Goal: Information Seeking & Learning: Learn about a topic

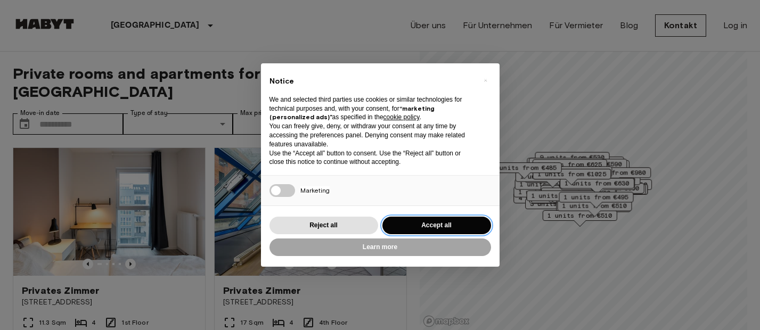
click at [418, 221] on button "Accept all" at bounding box center [437, 226] width 109 height 18
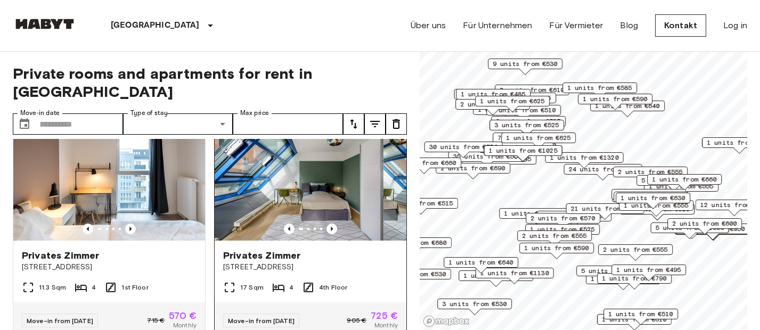
scroll to position [36, 0]
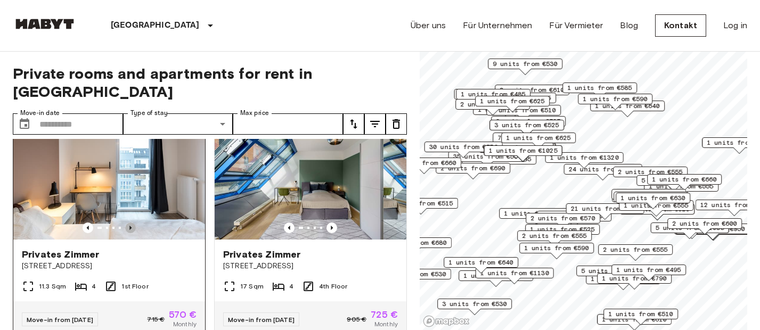
click at [133, 223] on icon "Previous image" at bounding box center [130, 228] width 11 height 11
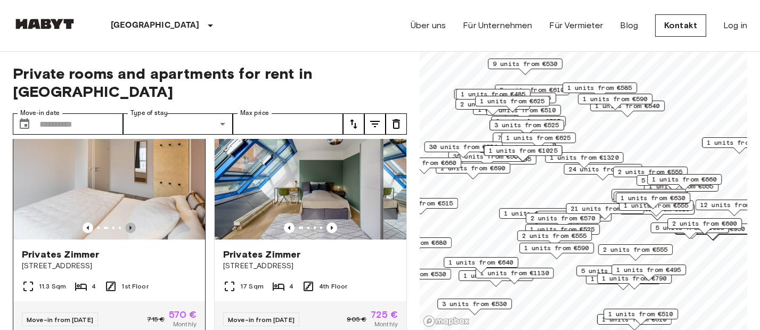
click at [133, 223] on icon "Previous image" at bounding box center [130, 228] width 11 height 11
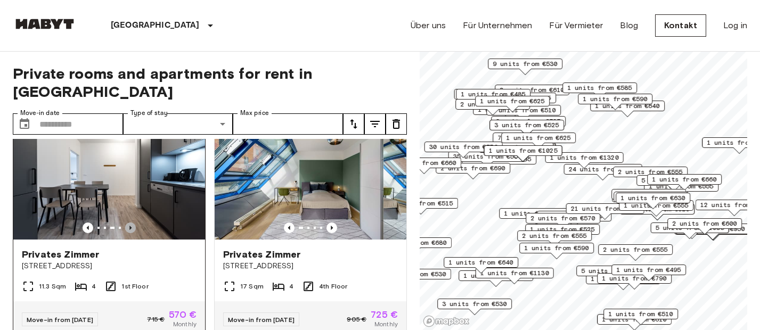
click at [133, 223] on icon "Previous image" at bounding box center [130, 228] width 11 height 11
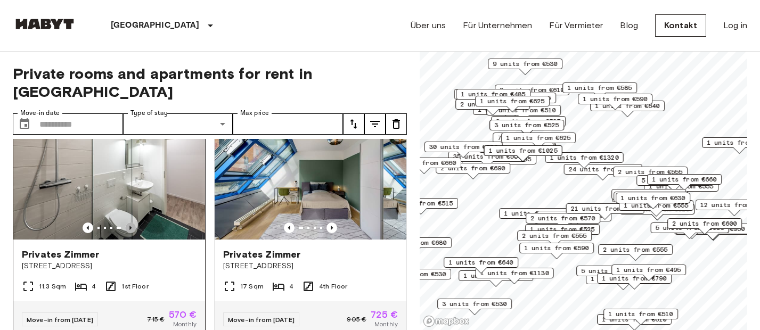
click at [133, 223] on icon "Previous image" at bounding box center [130, 228] width 11 height 11
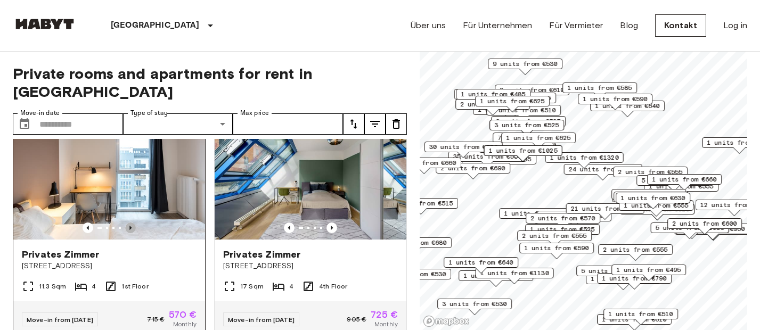
click at [133, 223] on icon "Previous image" at bounding box center [130, 228] width 11 height 11
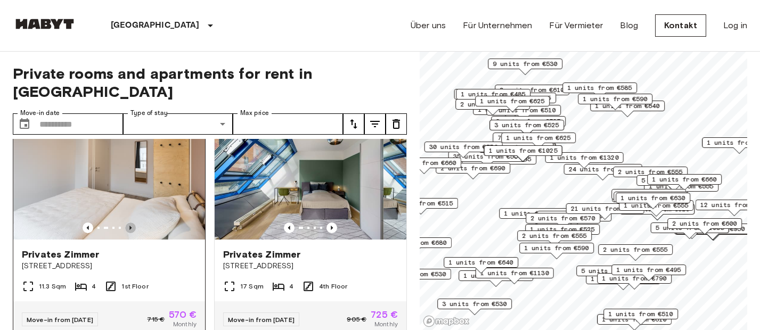
click at [133, 223] on icon "Previous image" at bounding box center [130, 228] width 11 height 11
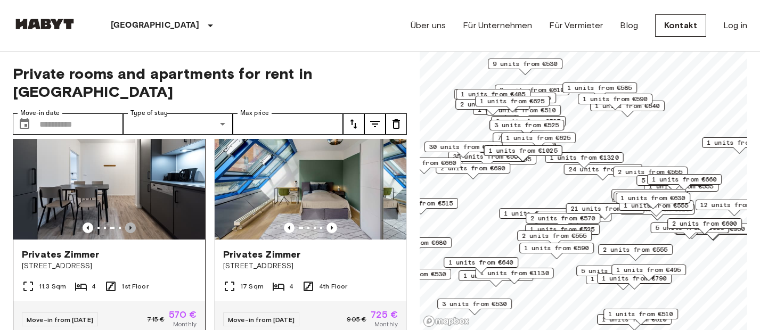
click at [133, 223] on icon "Previous image" at bounding box center [130, 228] width 11 height 11
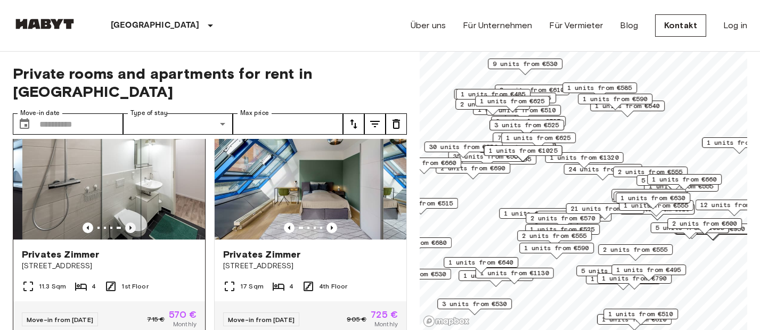
click at [133, 223] on icon "Previous image" at bounding box center [130, 228] width 11 height 11
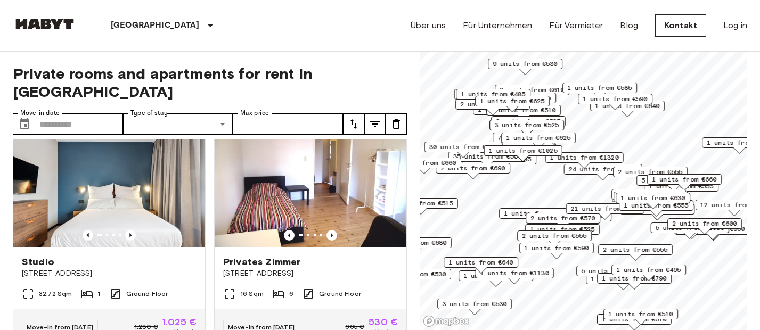
scroll to position [269, 0]
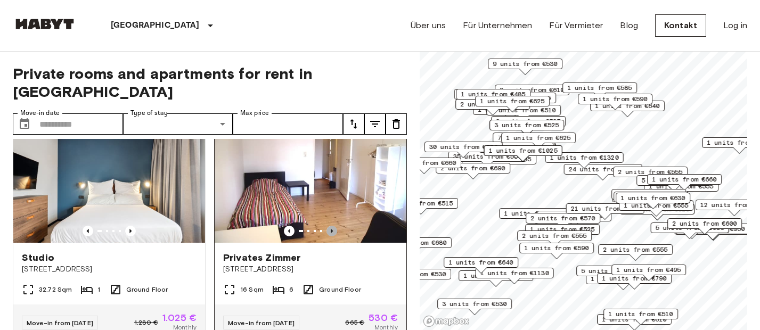
click at [330, 226] on icon "Previous image" at bounding box center [332, 231] width 11 height 11
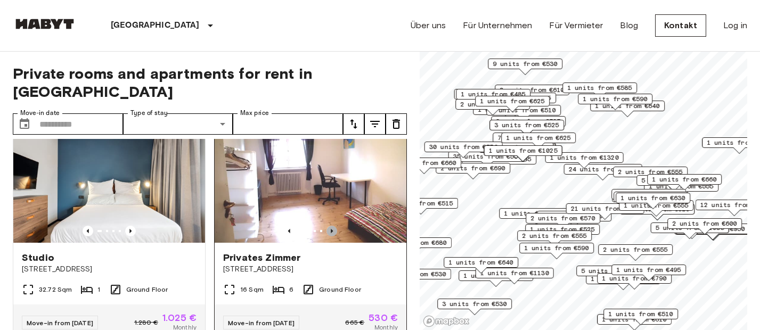
click at [330, 226] on icon "Previous image" at bounding box center [332, 231] width 11 height 11
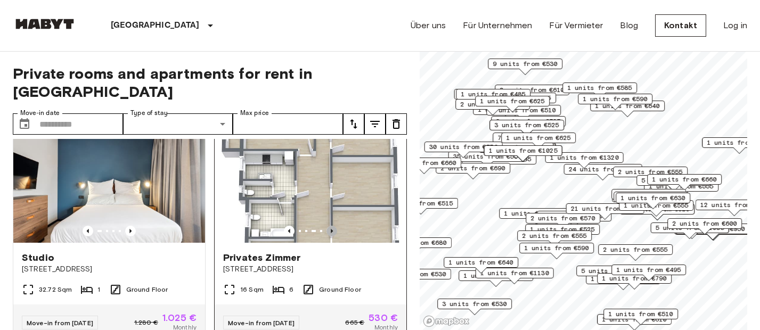
click at [330, 226] on icon "Previous image" at bounding box center [332, 231] width 11 height 11
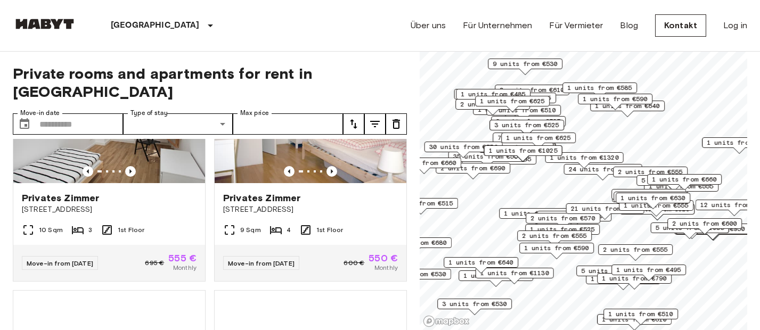
scroll to position [601, 0]
